Goal: Transaction & Acquisition: Book appointment/travel/reservation

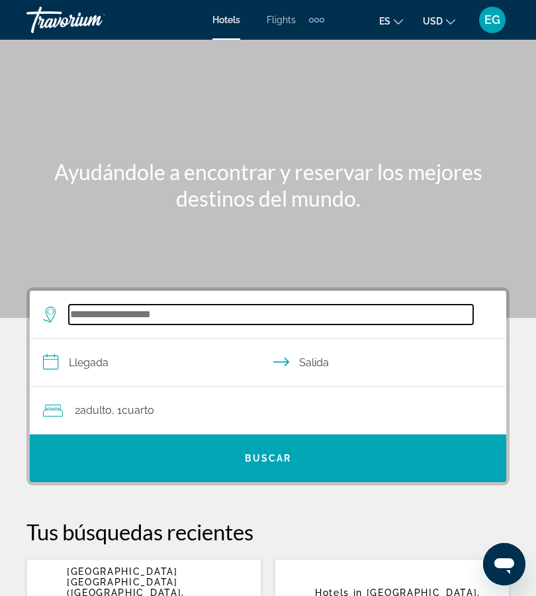
click at [140, 320] on input "Search widget" at bounding box center [271, 314] width 404 height 20
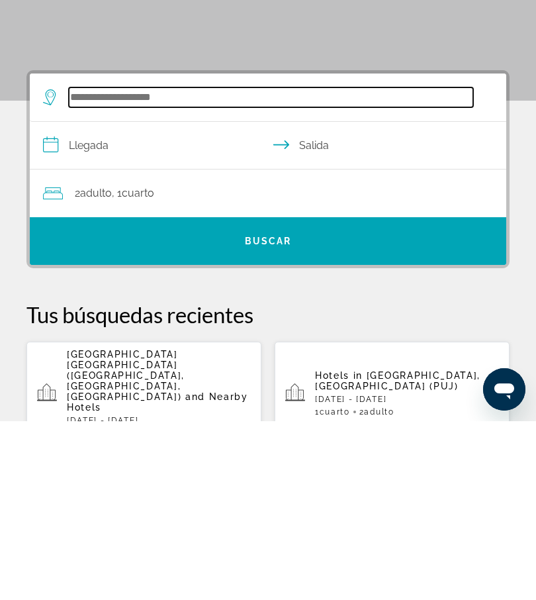
scroll to position [66, 0]
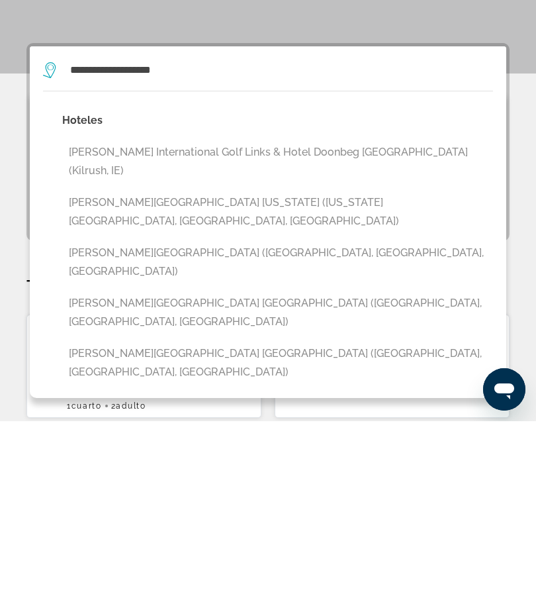
click at [164, 469] on button "[PERSON_NAME][GEOGRAPHIC_DATA] [GEOGRAPHIC_DATA] ([GEOGRAPHIC_DATA], [GEOGRAPHI…" at bounding box center [277, 491] width 431 height 44
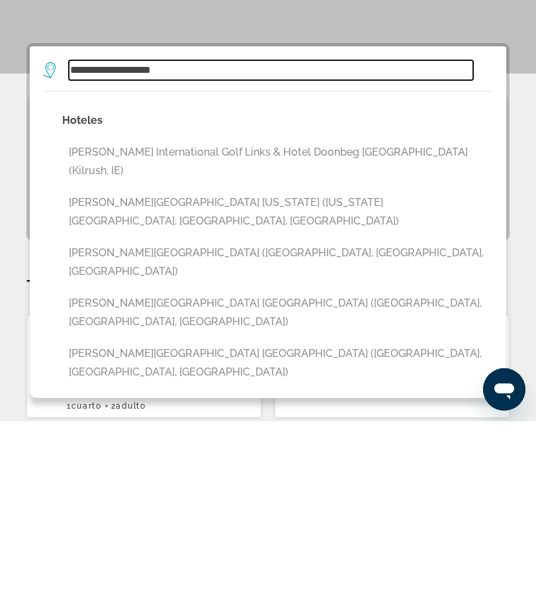
type input "**********"
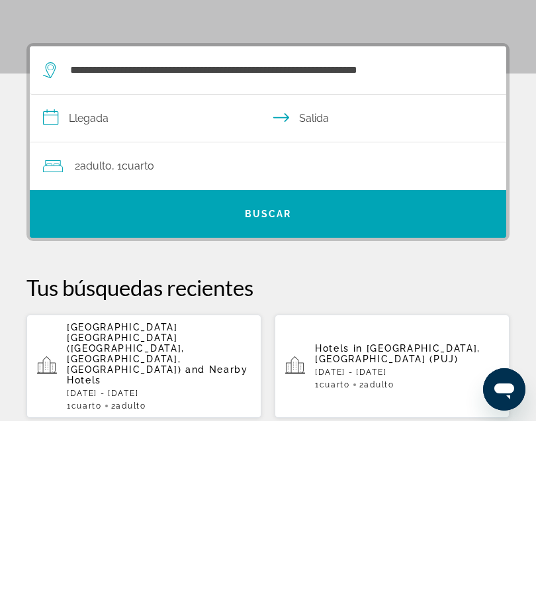
click at [69, 273] on input "**********" at bounding box center [271, 298] width 482 height 51
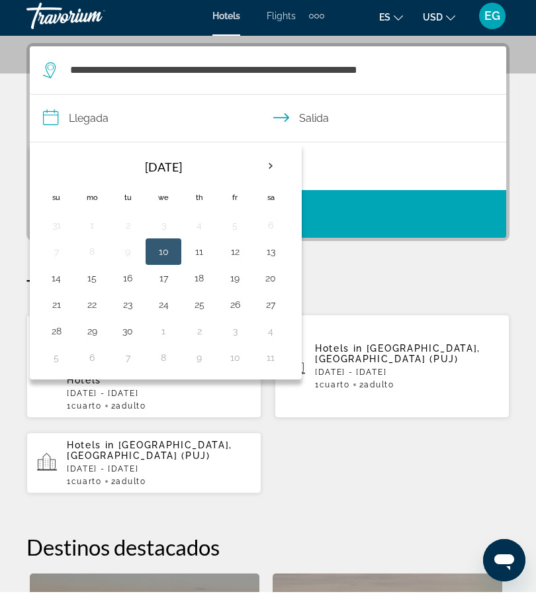
scroll to position [244, 0]
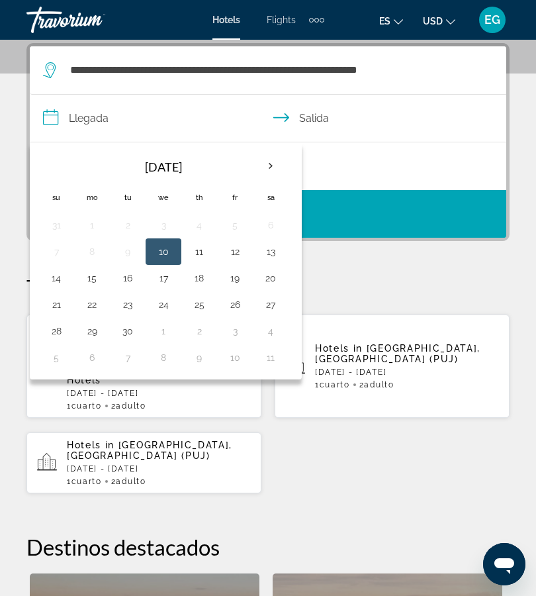
click at [236, 279] on button "19" at bounding box center [234, 278] width 21 height 19
click at [93, 309] on button "22" at bounding box center [91, 304] width 21 height 19
type input "**********"
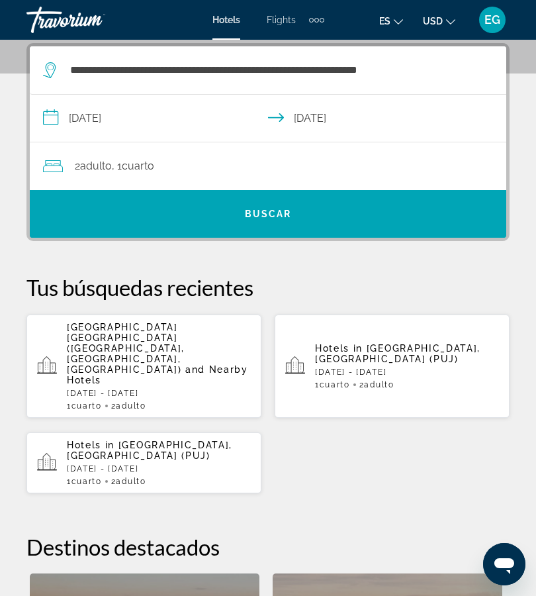
click at [267, 216] on span "Buscar" at bounding box center [268, 213] width 47 height 11
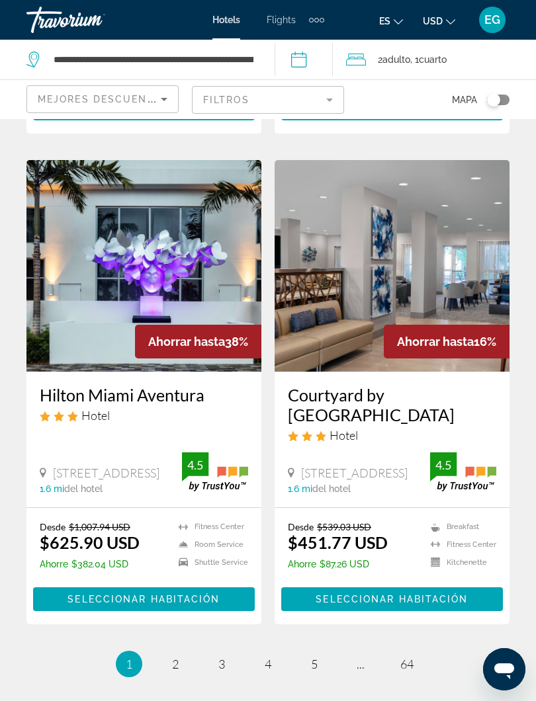
scroll to position [2579, 0]
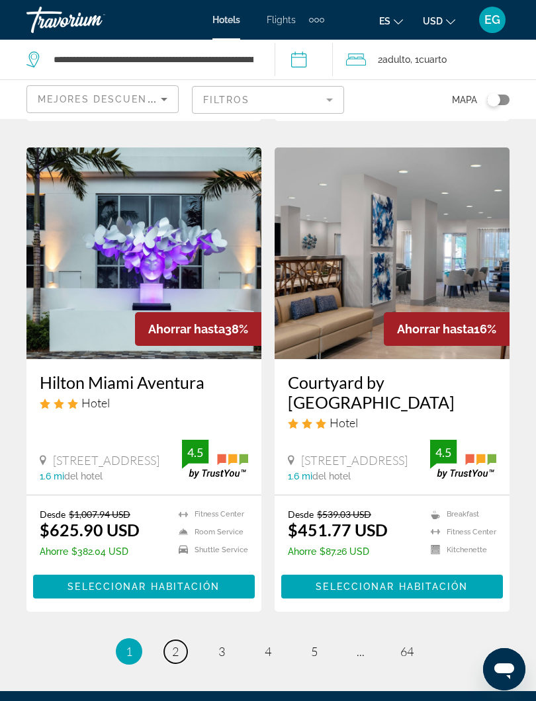
click at [177, 595] on span "2" at bounding box center [175, 652] width 7 height 15
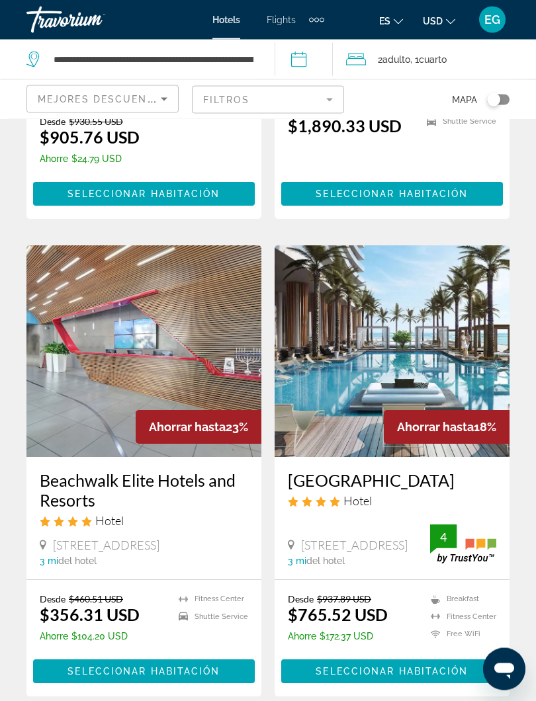
scroll to position [2370, 0]
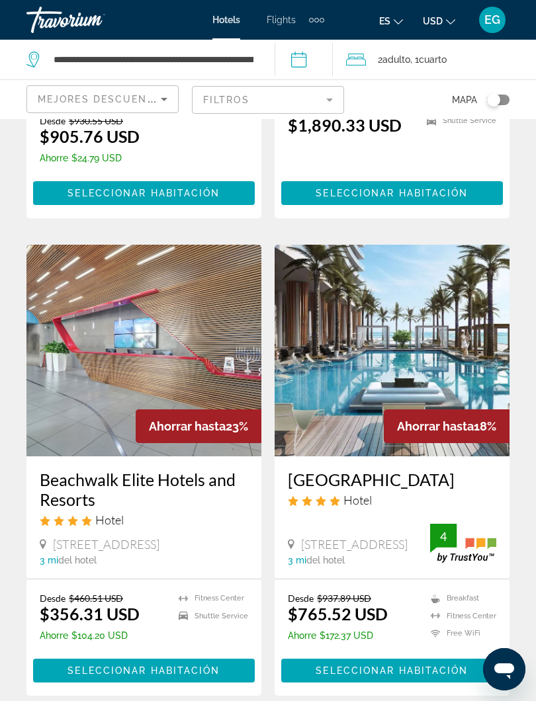
click at [451, 384] on img "Main content" at bounding box center [392, 351] width 235 height 212
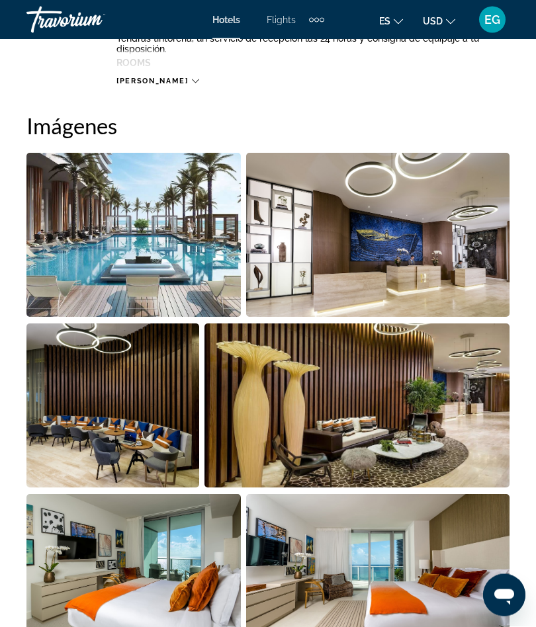
scroll to position [834, 0]
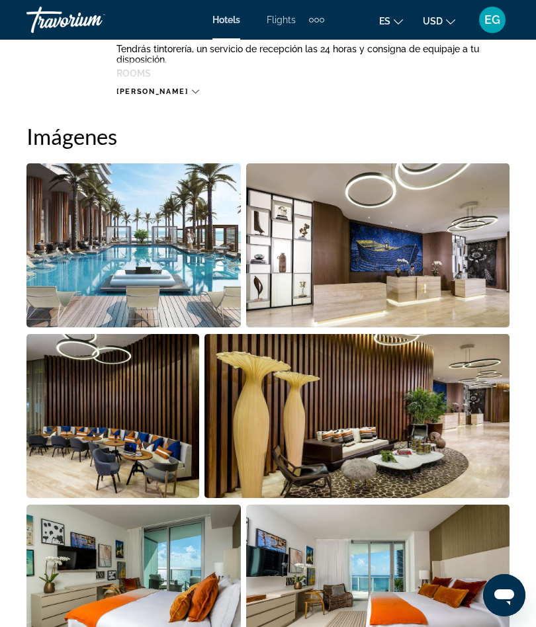
click at [173, 280] on img "Open full-screen image slider" at bounding box center [133, 245] width 214 height 164
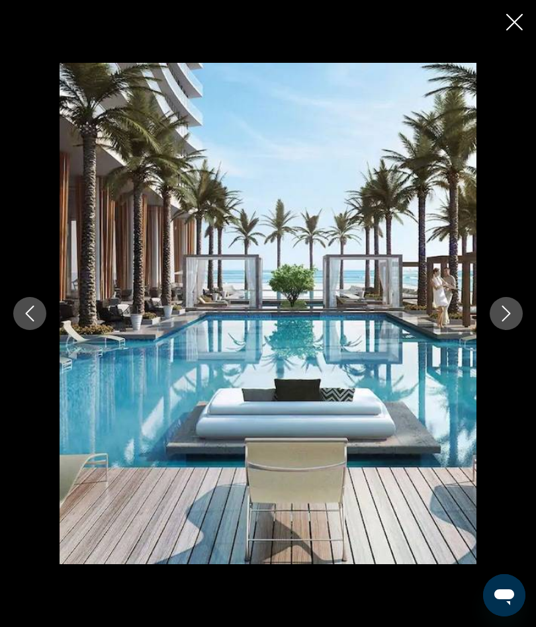
click at [502, 309] on icon "Next image" at bounding box center [506, 314] width 16 height 16
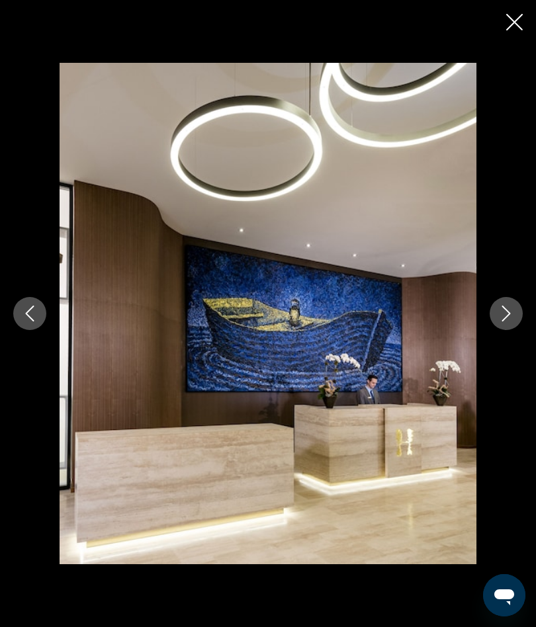
click at [506, 301] on button "Next image" at bounding box center [506, 313] width 33 height 33
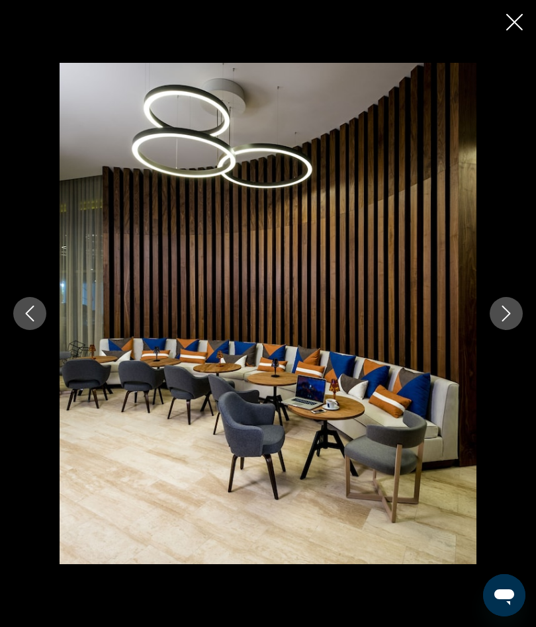
click at [502, 307] on icon "Next image" at bounding box center [506, 314] width 16 height 16
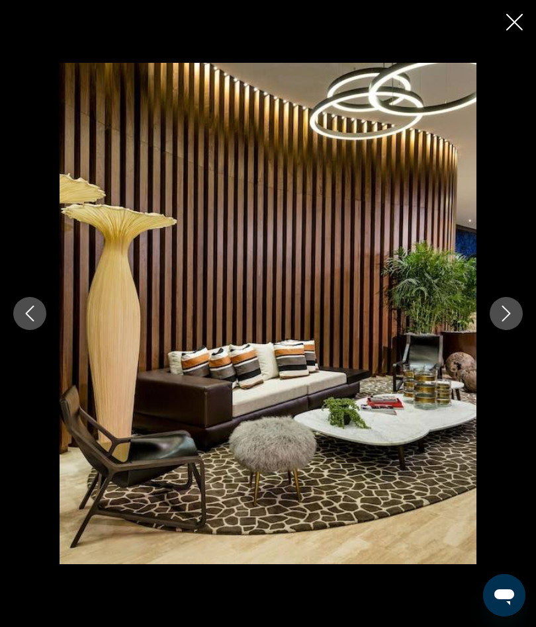
click at [504, 313] on icon "Next image" at bounding box center [506, 314] width 16 height 16
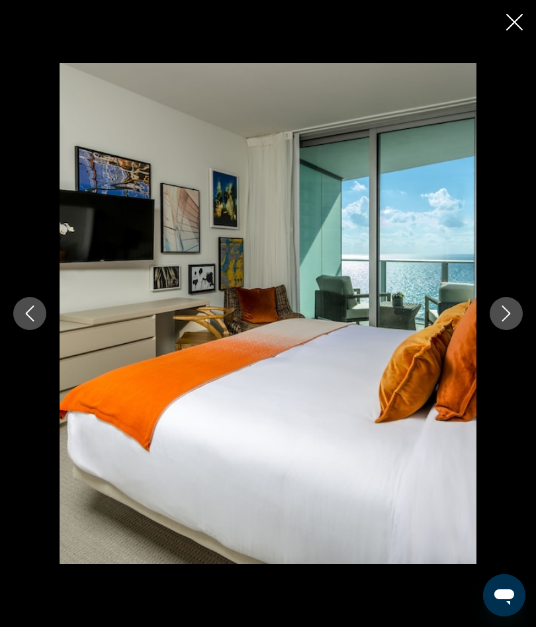
click at [513, 297] on div "prev next" at bounding box center [268, 314] width 536 height 502
click at [513, 308] on icon "Next image" at bounding box center [506, 314] width 16 height 16
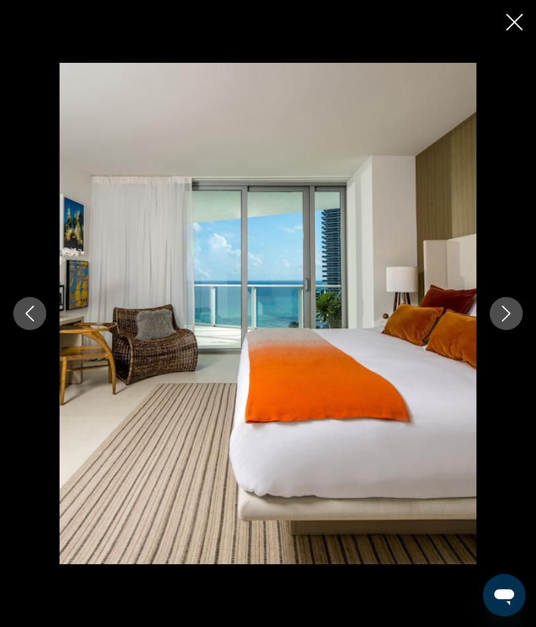
click at [506, 308] on icon "Next image" at bounding box center [506, 314] width 16 height 16
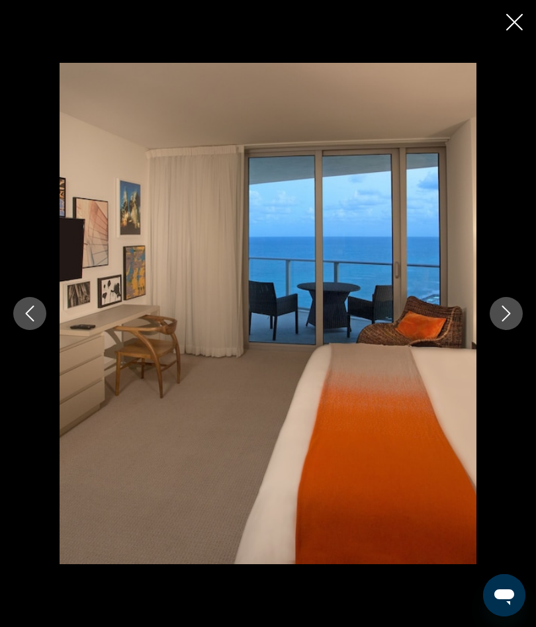
click at [502, 309] on icon "Next image" at bounding box center [506, 314] width 16 height 16
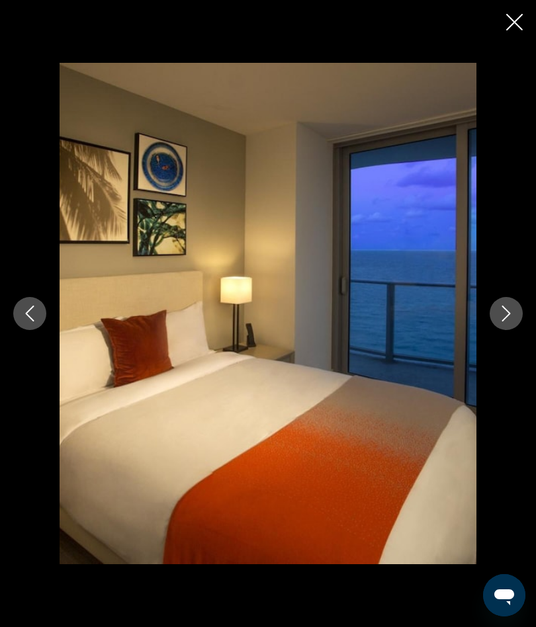
click at [507, 301] on button "Next image" at bounding box center [506, 313] width 33 height 33
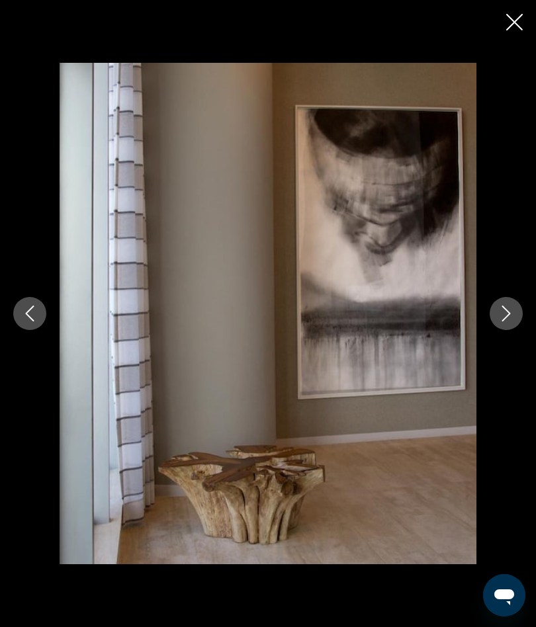
click at [500, 304] on button "Next image" at bounding box center [506, 313] width 33 height 33
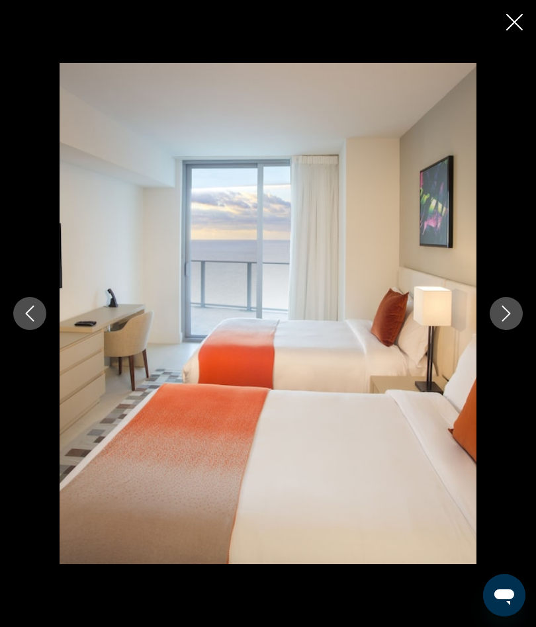
click at [509, 306] on icon "Next image" at bounding box center [506, 314] width 16 height 16
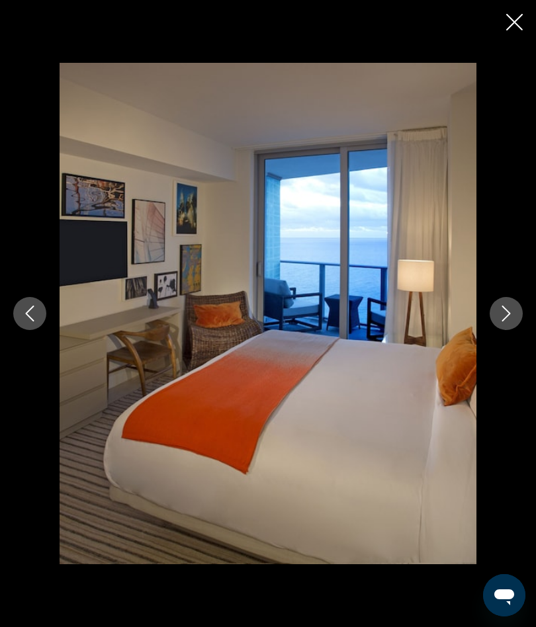
click at [508, 294] on div "prev next" at bounding box center [268, 314] width 536 height 502
click at [495, 301] on button "Next image" at bounding box center [506, 313] width 33 height 33
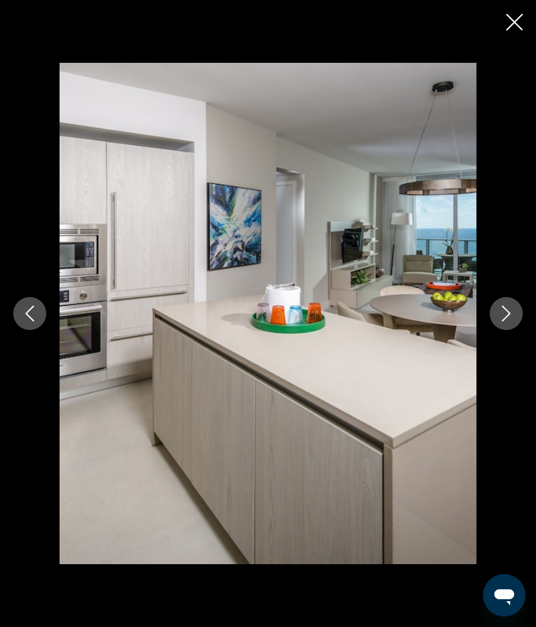
click at [504, 311] on icon "Next image" at bounding box center [506, 314] width 16 height 16
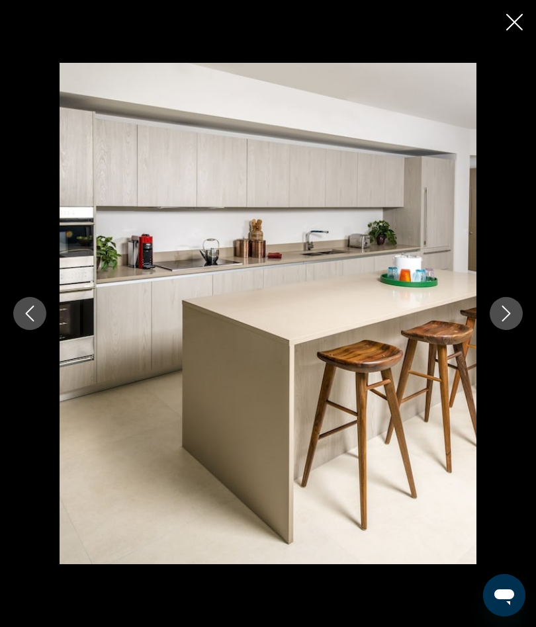
click at [498, 302] on button "Next image" at bounding box center [506, 313] width 33 height 33
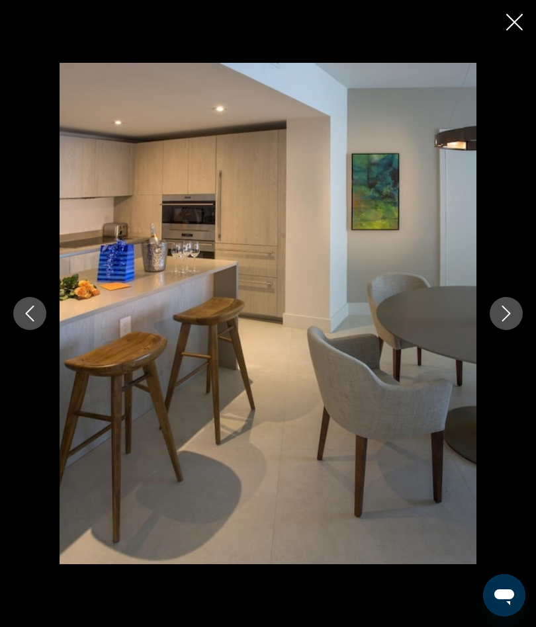
click at [507, 312] on icon "Next image" at bounding box center [506, 314] width 16 height 16
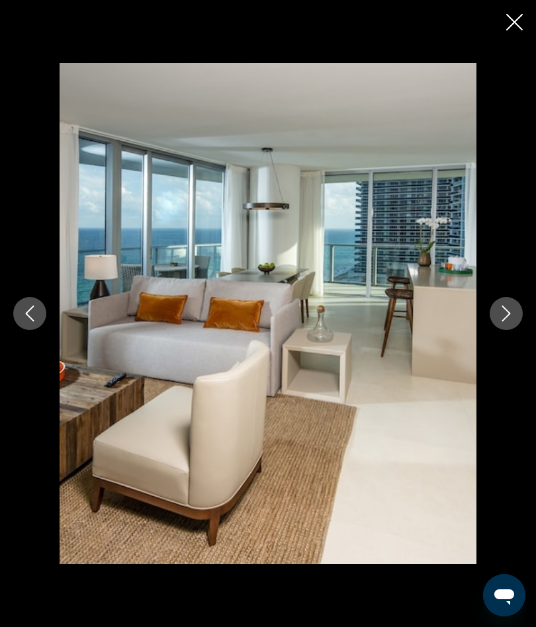
click at [515, 290] on div "prev next" at bounding box center [268, 314] width 536 height 502
click at [499, 304] on button "Next image" at bounding box center [506, 313] width 33 height 33
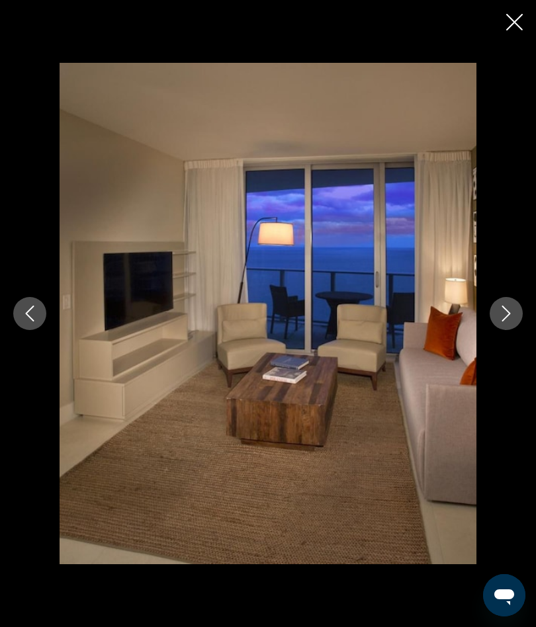
click at [506, 307] on icon "Next image" at bounding box center [506, 314] width 16 height 16
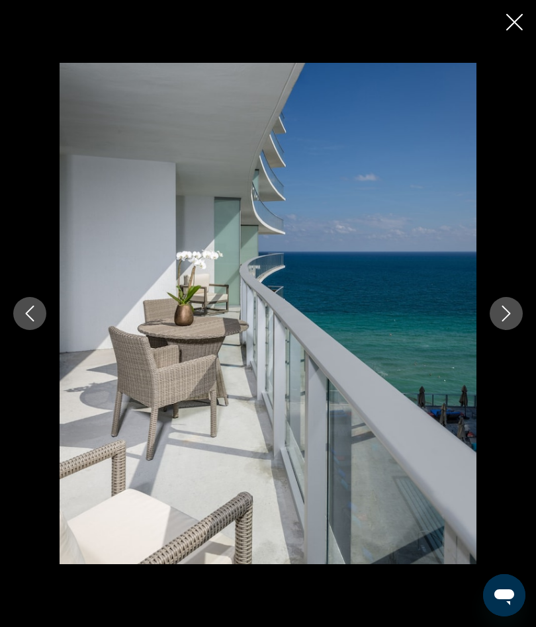
click at [491, 316] on button "Next image" at bounding box center [506, 313] width 33 height 33
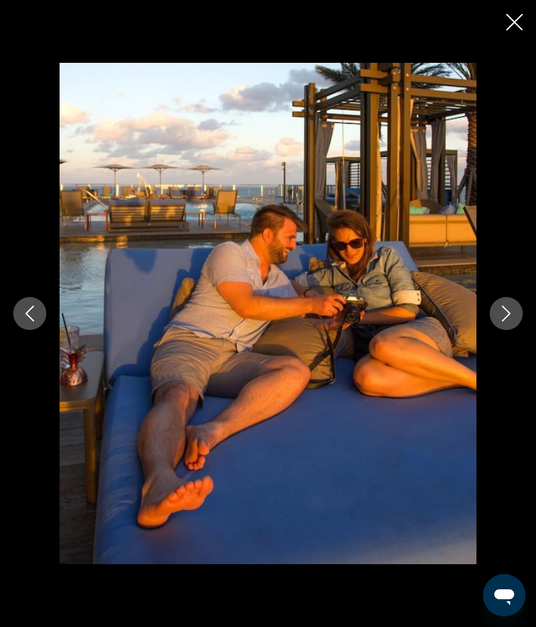
click at [502, 302] on button "Next image" at bounding box center [506, 313] width 33 height 33
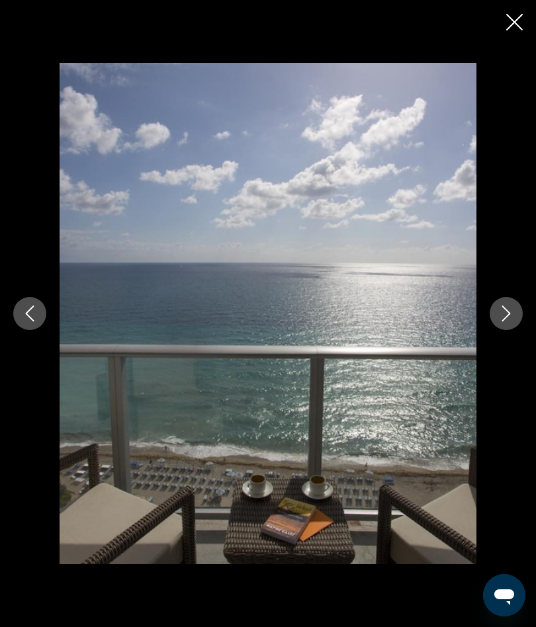
click at [496, 322] on button "Next image" at bounding box center [506, 313] width 33 height 33
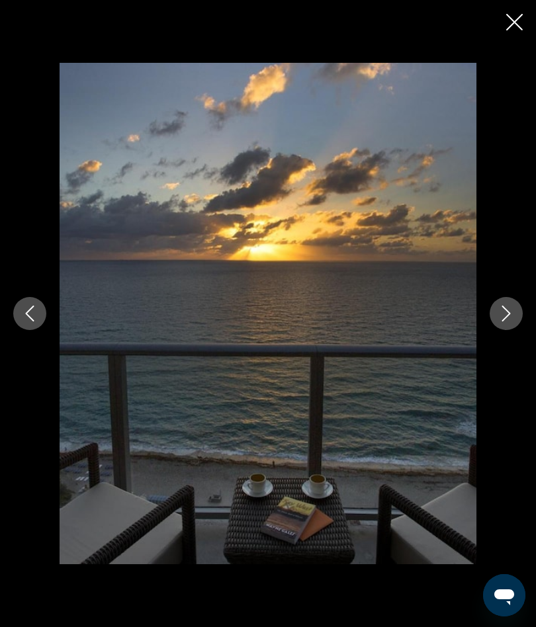
click at [507, 314] on icon "Next image" at bounding box center [506, 314] width 16 height 16
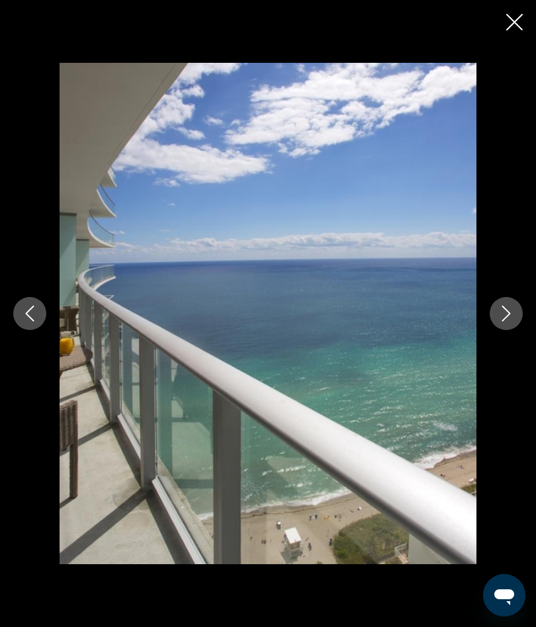
click at [502, 316] on icon "Next image" at bounding box center [506, 314] width 16 height 16
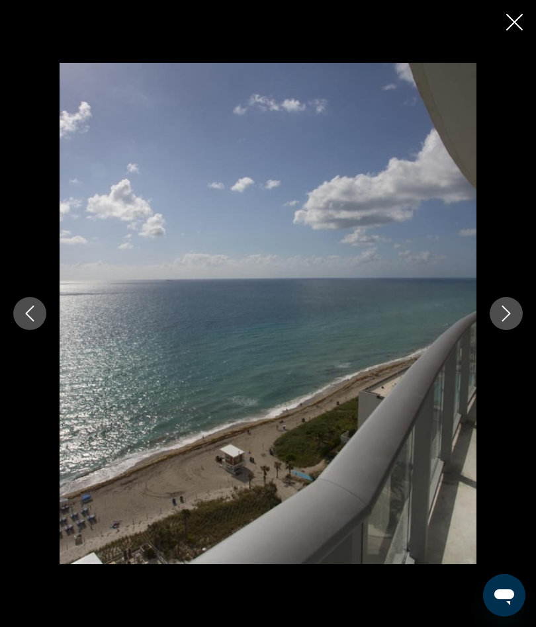
click at [510, 26] on icon "Close slideshow" at bounding box center [514, 22] width 17 height 17
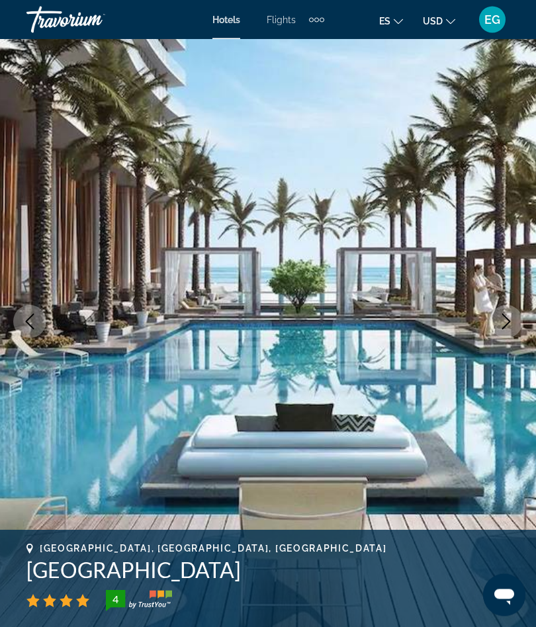
scroll to position [0, 0]
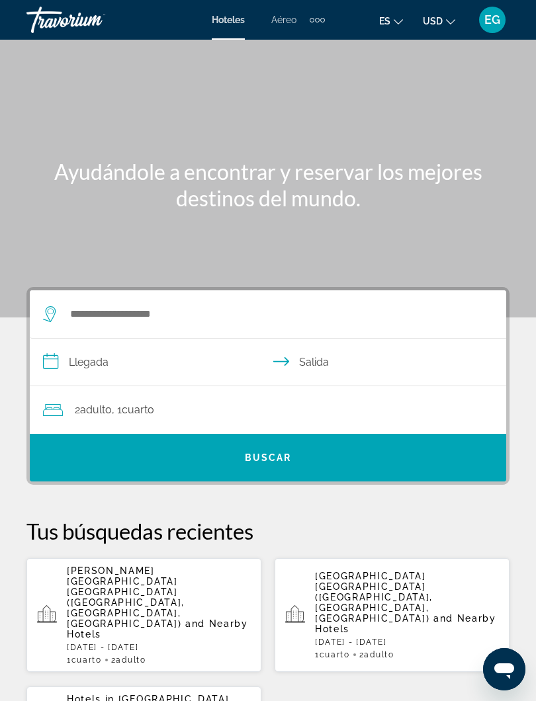
click at [202, 595] on p "[DATE] - [DATE]" at bounding box center [159, 647] width 184 height 9
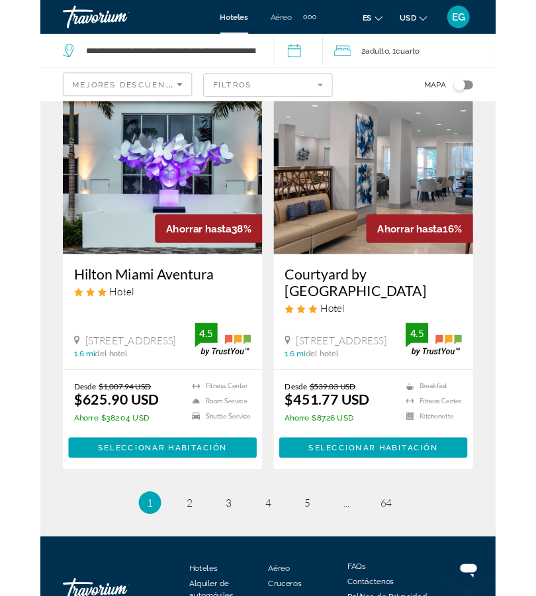
scroll to position [2799, 0]
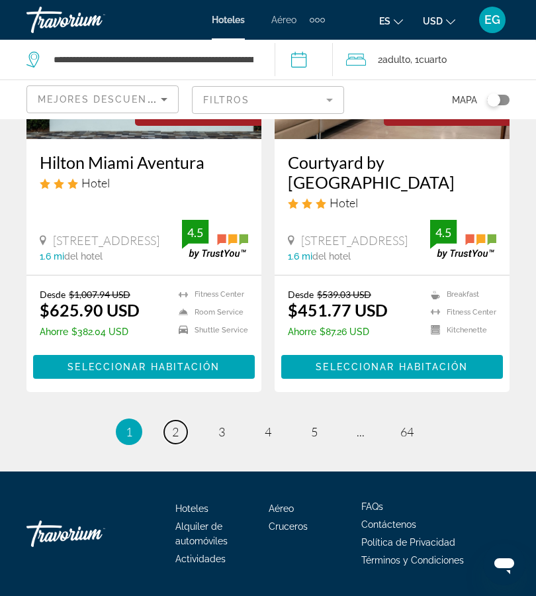
click at [167, 420] on link "page 2" at bounding box center [175, 431] width 23 height 23
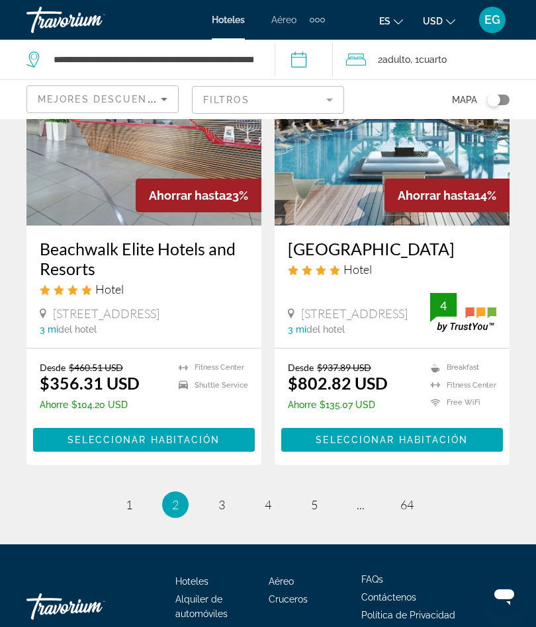
scroll to position [2604, 0]
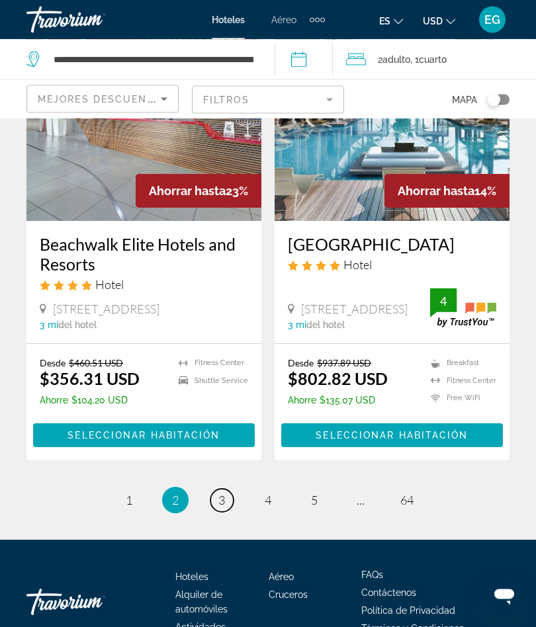
click at [226, 508] on link "page 3" at bounding box center [221, 501] width 23 height 23
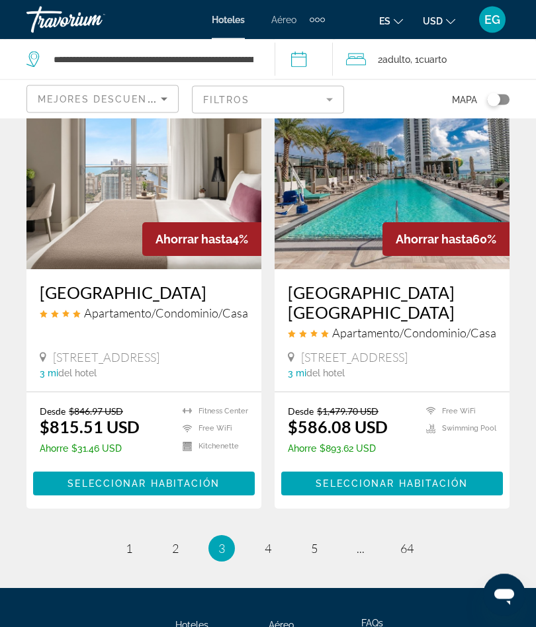
scroll to position [2552, 0]
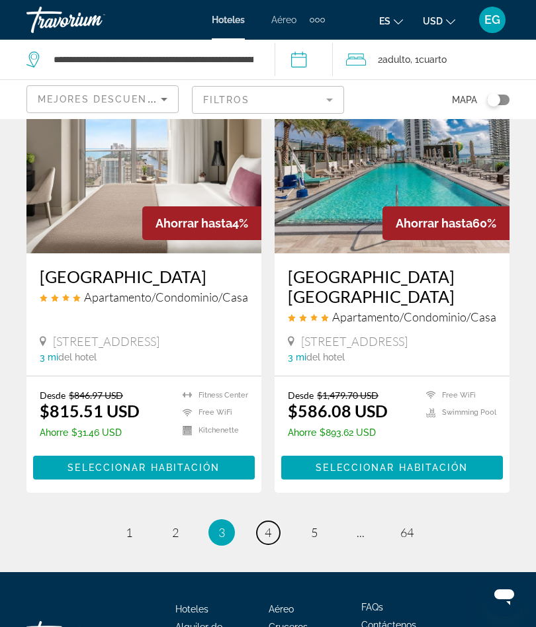
click at [265, 525] on span "4" at bounding box center [268, 532] width 7 height 15
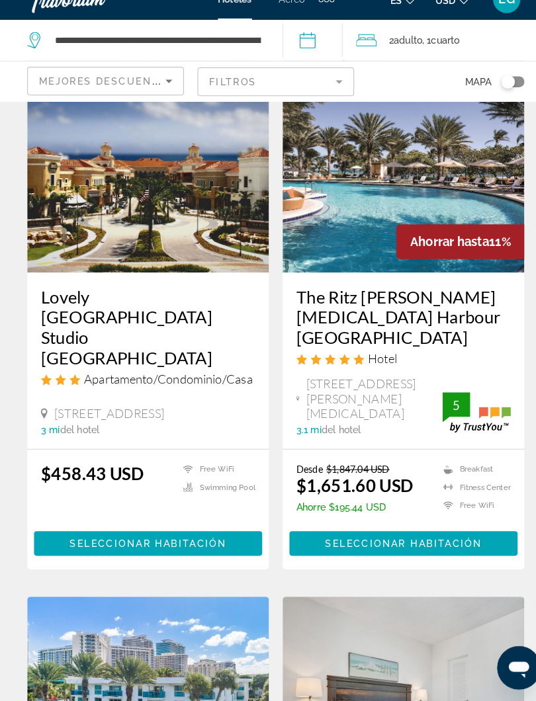
scroll to position [603, 0]
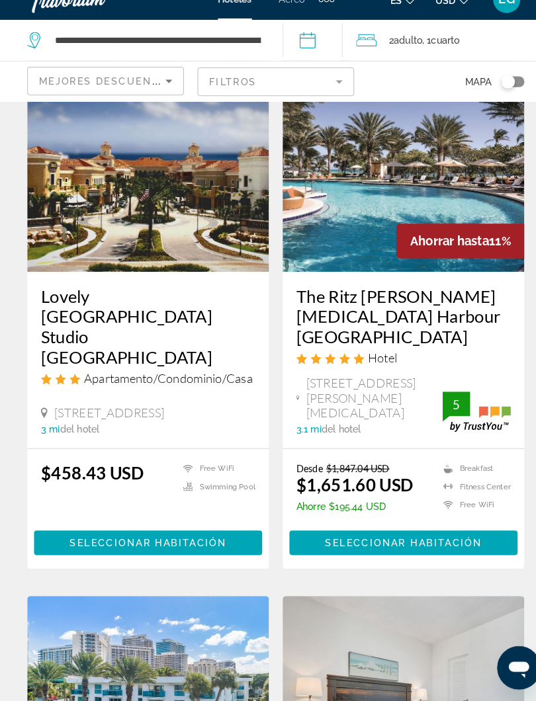
click at [340, 204] on img "Main content" at bounding box center [392, 179] width 235 height 212
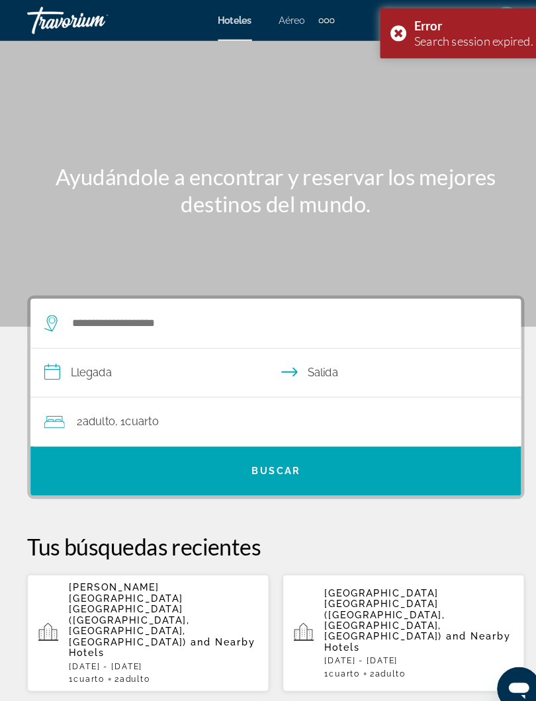
click at [388, 34] on div "Error Search session expired." at bounding box center [448, 32] width 159 height 49
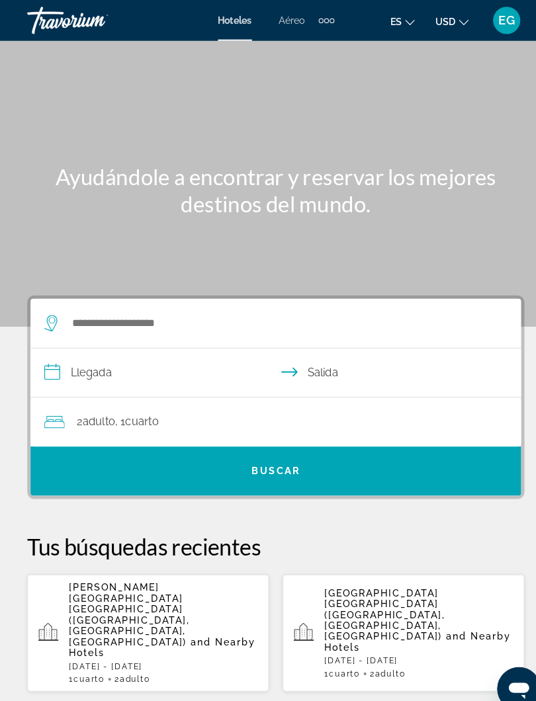
click at [393, 595] on p "[DATE] - [DATE]" at bounding box center [407, 642] width 184 height 9
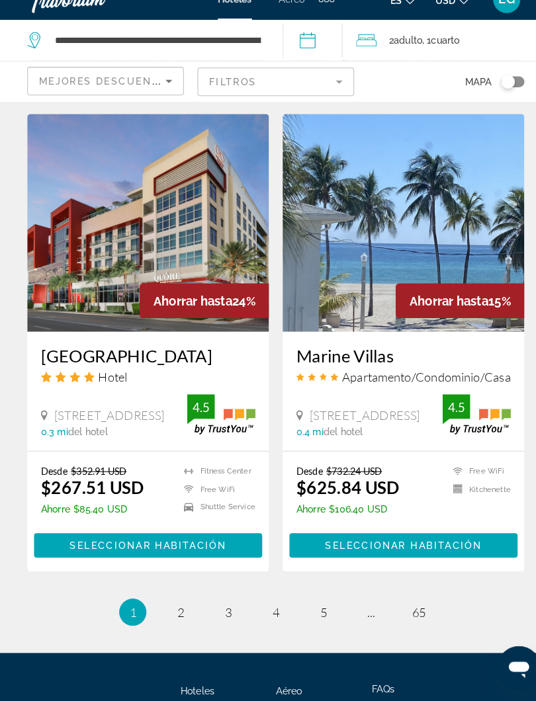
scroll to position [2480, 0]
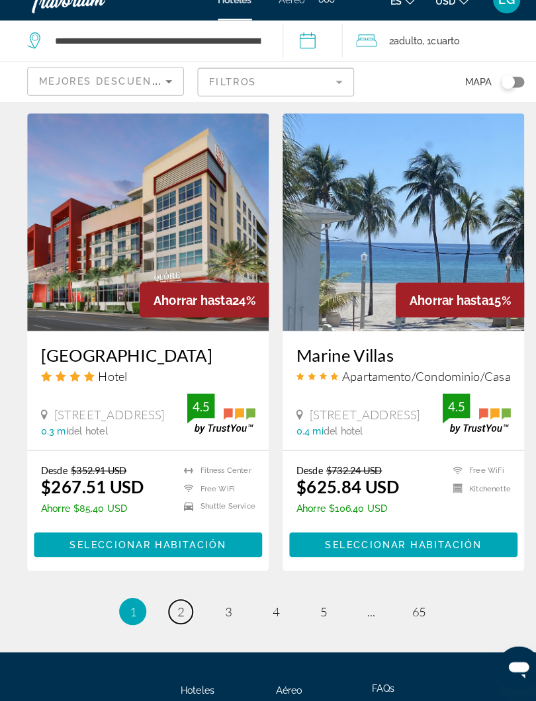
click at [179, 595] on link "page 2" at bounding box center [175, 614] width 23 height 23
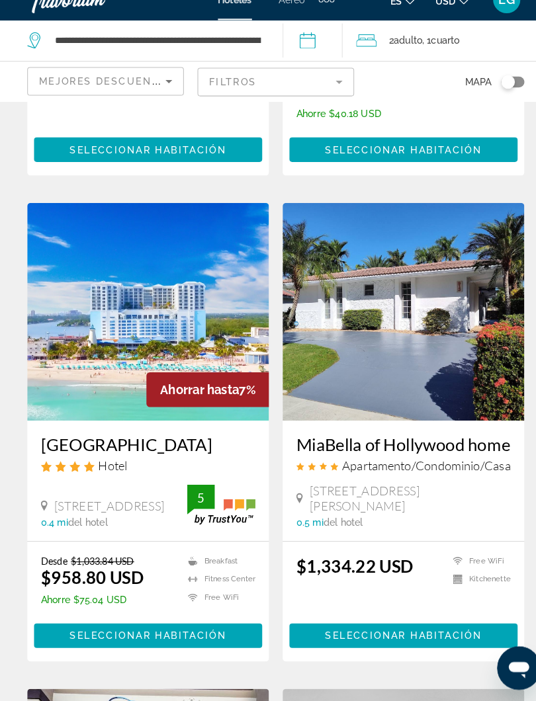
scroll to position [954, 0]
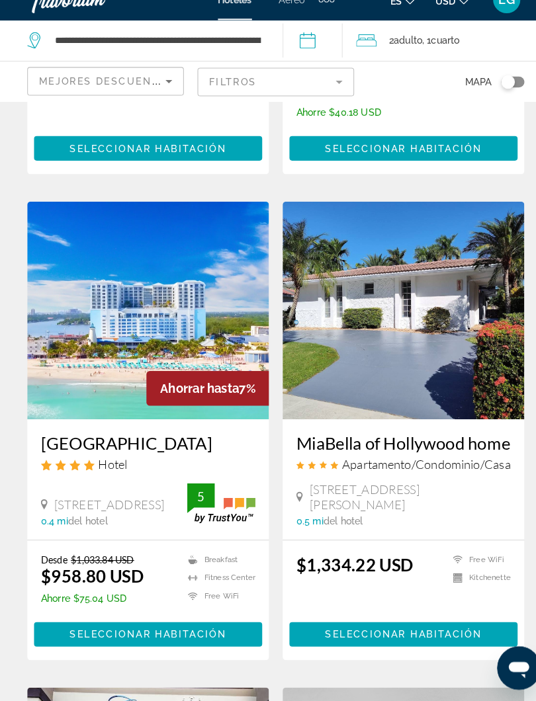
click at [156, 281] on img "Main content" at bounding box center [143, 322] width 235 height 212
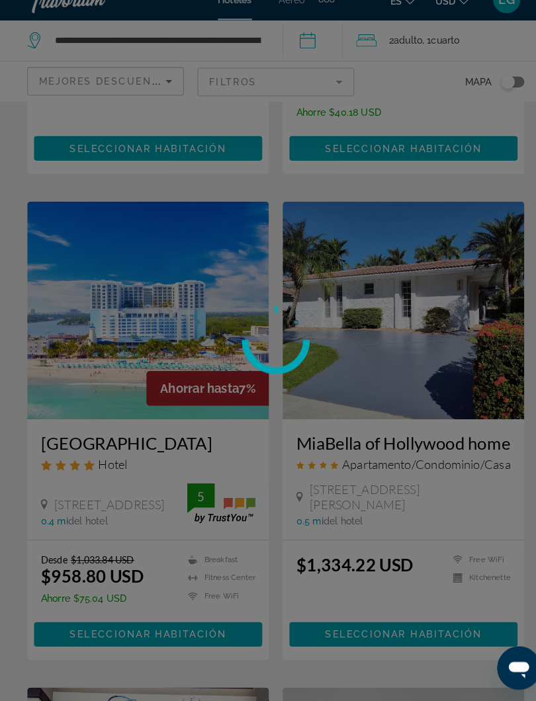
scroll to position [954, 0]
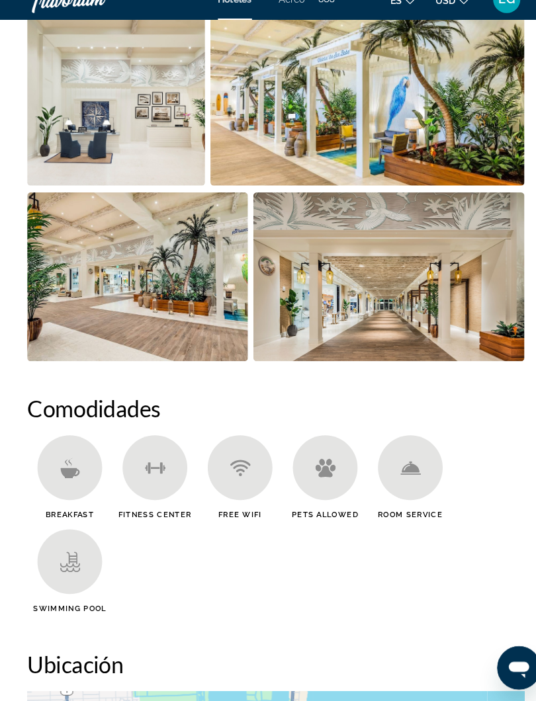
scroll to position [1083, 0]
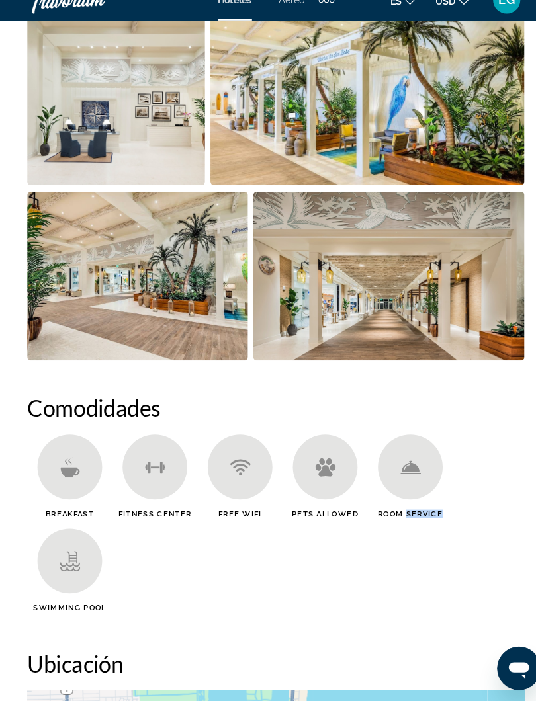
click at [487, 551] on ul "Breakfast [GEOGRAPHIC_DATA] Free WiFi Pets Allowed Room Service Swimming Pool" at bounding box center [267, 534] width 483 height 183
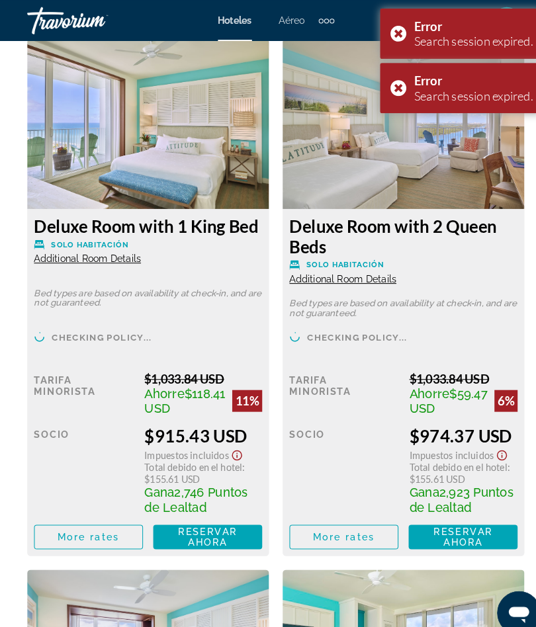
scroll to position [2874, 0]
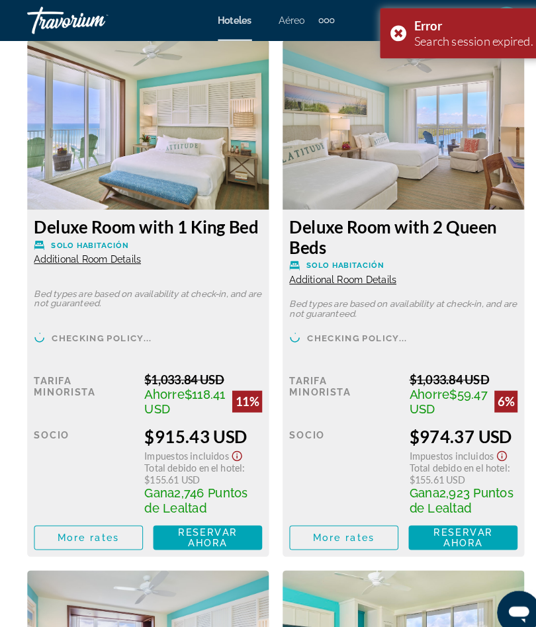
click at [384, 32] on div "Error Search session expired." at bounding box center [448, 32] width 159 height 49
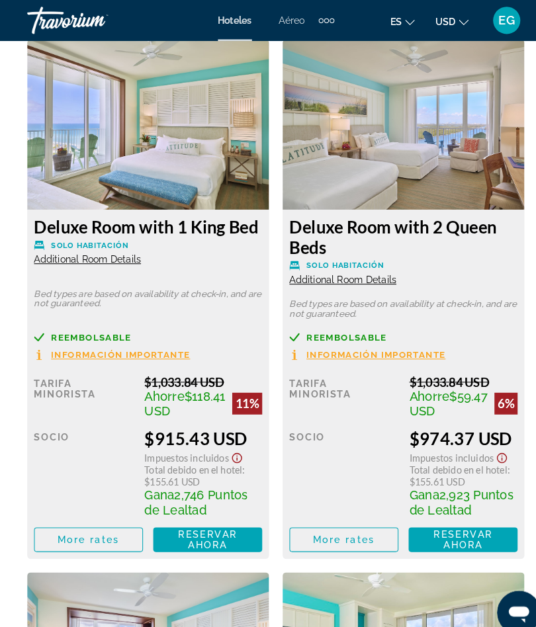
click at [386, 26] on button "es English Español Français Italiano Português русский" at bounding box center [391, 20] width 24 height 19
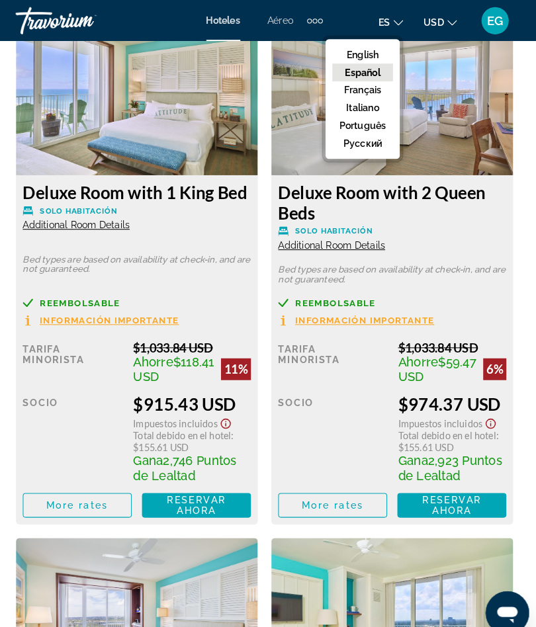
scroll to position [2904, 0]
